Goal: Transaction & Acquisition: Download file/media

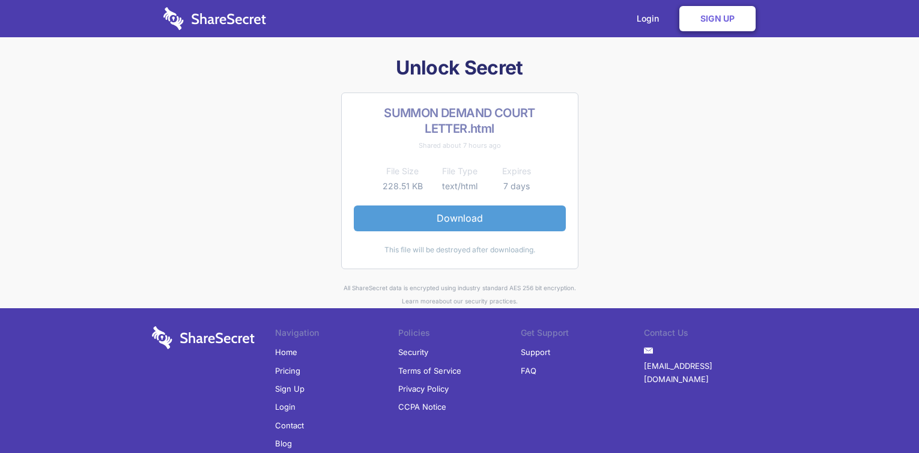
click at [414, 222] on link "Download" at bounding box center [460, 217] width 212 height 25
click at [425, 221] on link "Download" at bounding box center [460, 217] width 212 height 25
click at [422, 222] on link "Download" at bounding box center [460, 217] width 212 height 25
